Goal: Task Accomplishment & Management: Complete application form

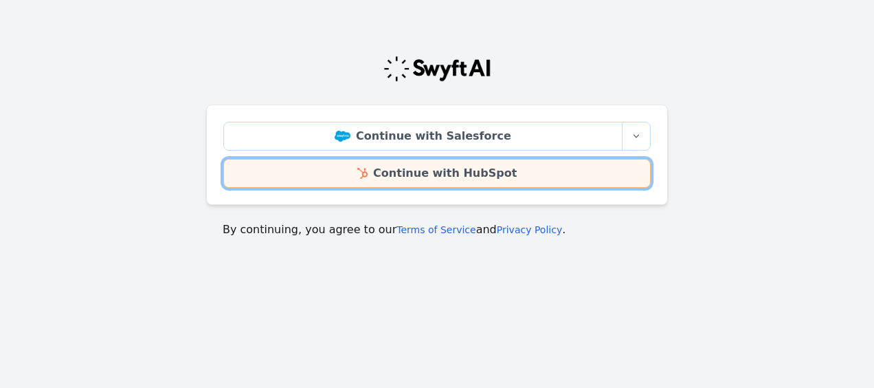
click at [412, 181] on link "Continue with HubSpot" at bounding box center [436, 173] width 427 height 29
